Goal: Transaction & Acquisition: Subscribe to service/newsletter

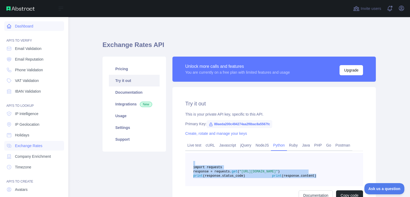
click at [5, 27] on link "Dashboard" at bounding box center [34, 26] width 60 height 10
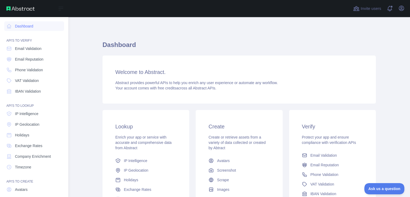
click at [16, 25] on link "Dashboard" at bounding box center [34, 26] width 60 height 10
click at [10, 25] on icon at bounding box center [9, 26] width 4 height 4
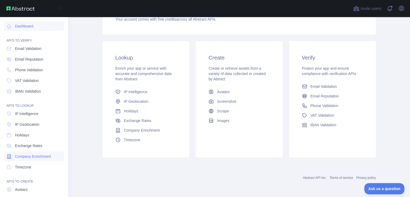
scroll to position [38, 0]
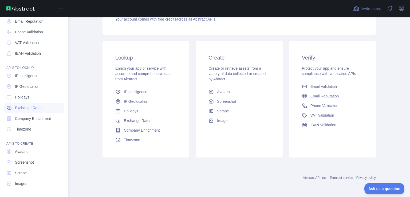
click at [31, 109] on span "Exchange Rates" at bounding box center [28, 107] width 27 height 5
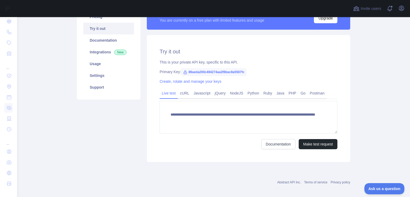
scroll to position [22, 0]
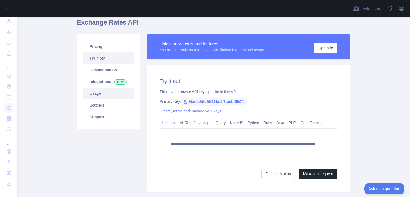
click at [118, 94] on link "Usage" at bounding box center [108, 93] width 51 height 12
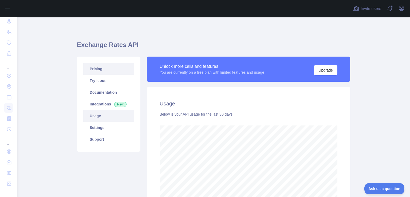
click at [98, 69] on link "Pricing" at bounding box center [108, 69] width 51 height 12
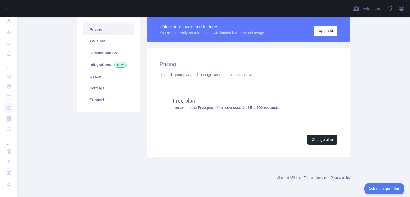
scroll to position [39, 0]
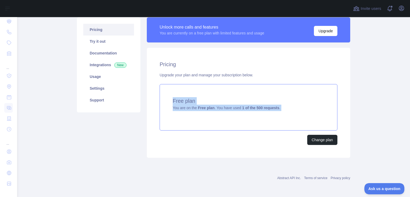
drag, startPoint x: 339, startPoint y: 129, endPoint x: 165, endPoint y: 95, distance: 177.1
click at [165, 95] on div "Pricing Upgrade your plan and manage your subscription below. Free plan You are…" at bounding box center [248, 103] width 203 height 110
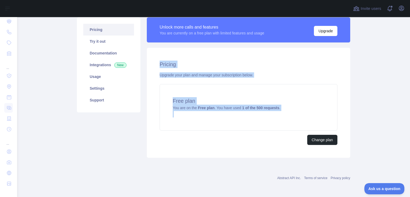
drag, startPoint x: 157, startPoint y: 63, endPoint x: 236, endPoint y: 146, distance: 114.9
click at [236, 146] on div "Pricing Upgrade your plan and manage your subscription below. Free plan You are…" at bounding box center [248, 103] width 203 height 110
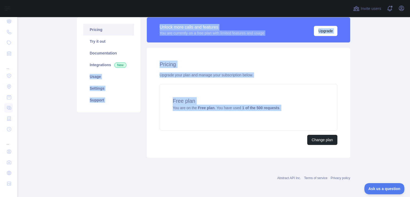
drag, startPoint x: 219, startPoint y: 118, endPoint x: 137, endPoint y: 60, distance: 100.7
click at [137, 60] on div "Pricing Try it out Documentation Integrations New Usage Settings Support Unlock…" at bounding box center [213, 87] width 279 height 147
click at [191, 121] on div "Free plan You are on the Free plan . You have used 1 of the 500 requests ." at bounding box center [248, 107] width 178 height 46
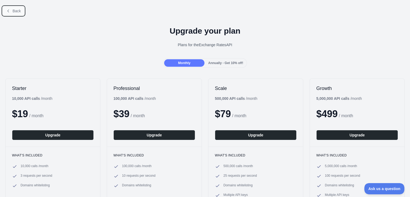
click at [11, 13] on button "Back" at bounding box center [14, 10] width 22 height 9
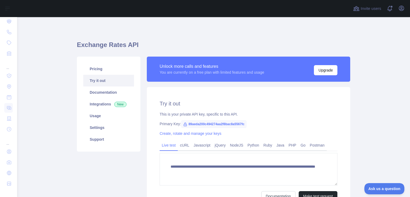
scroll to position [56, 0]
